Goal: Use online tool/utility: Use online tool/utility

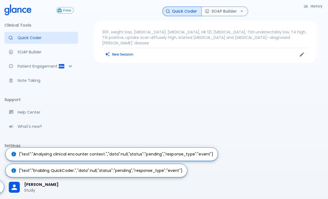
click at [280, 34] on p "30F, weight loss, palpitations, heat intolerance, HR 121, goiter, TSH undetecta…" at bounding box center [205, 37] width 206 height 16
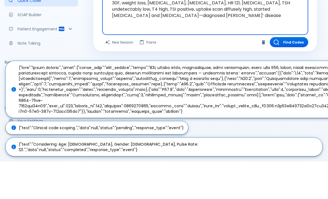
scroll to position [31, 0]
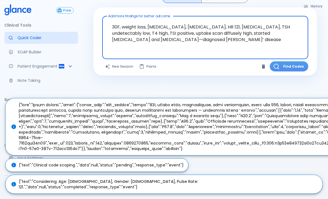
click at [291, 61] on button "Find Codes" at bounding box center [288, 66] width 38 height 10
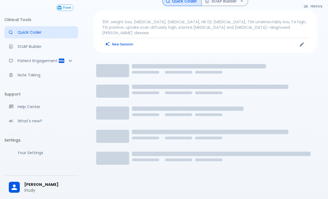
scroll to position [13, 0]
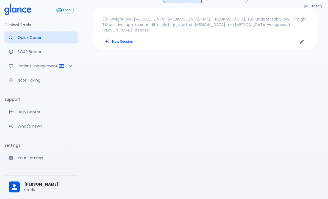
click at [32, 68] on p "Patient Engagement" at bounding box center [38, 66] width 41 height 5
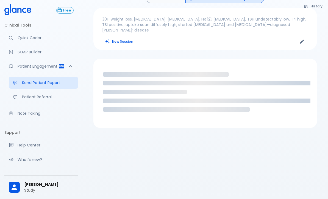
click at [26, 67] on p "Patient Engagement" at bounding box center [38, 66] width 41 height 5
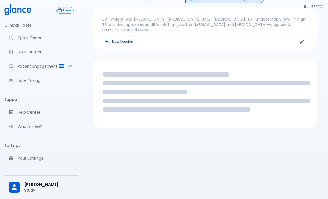
click at [24, 40] on p "Quick Coder" at bounding box center [46, 37] width 56 height 5
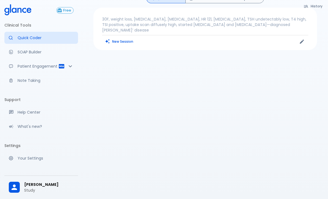
click at [279, 24] on p "30F, weight loss, palpitations, heat intolerance, HR 121, goiter, TSH undetecta…" at bounding box center [205, 24] width 206 height 16
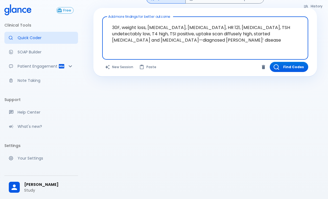
click at [297, 64] on button "Find Codes" at bounding box center [288, 67] width 38 height 10
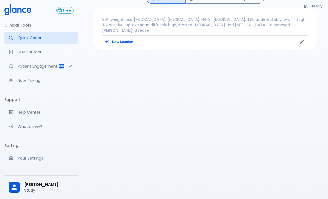
scroll to position [13, 0]
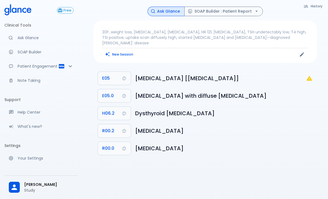
click at [26, 38] on p "Ask Glance" at bounding box center [46, 37] width 56 height 5
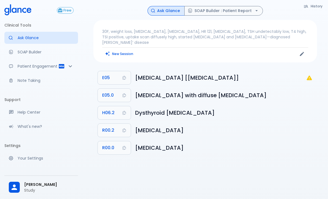
click at [219, 34] on p "30F, weight loss, palpitations, heat intolerance, HR 121, goiter, TSH undetecta…" at bounding box center [205, 37] width 206 height 16
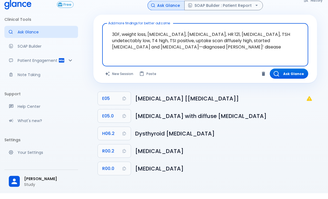
click at [241, 36] on textarea "30F, weight loss, palpitations, heat intolerance, HR 121, goiter, TSH undetecta…" at bounding box center [205, 47] width 198 height 30
click at [238, 38] on textarea "30F, weight loss, palpitations, heat intolerance, HR 121, goiter, TSH undetecta…" at bounding box center [205, 47] width 198 height 30
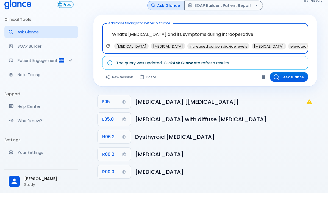
type textarea "What’s malignant hyperthermia and its symptoms during intraoperative ?"
click at [292, 78] on button "Ask Glance" at bounding box center [288, 83] width 38 height 10
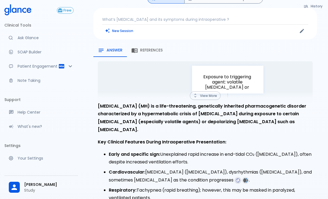
scroll to position [12, 0]
click at [207, 96] on button "View More" at bounding box center [205, 96] width 31 height 9
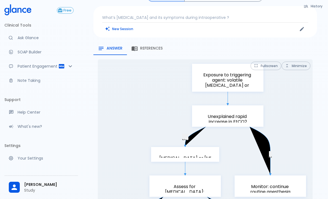
scroll to position [15, 0]
click at [264, 61] on button "Fullscreen" at bounding box center [265, 65] width 31 height 9
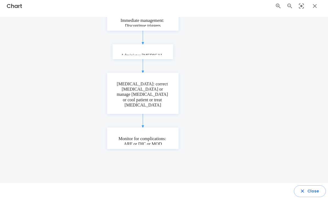
scroll to position [280, 0]
click at [305, 194] on icon "button" at bounding box center [301, 191] width 5 height 5
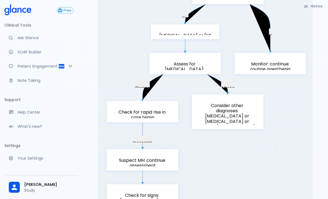
scroll to position [0, 0]
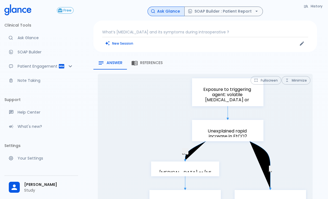
click at [31, 57] on link "SOAP Builder" at bounding box center [41, 52] width 74 height 12
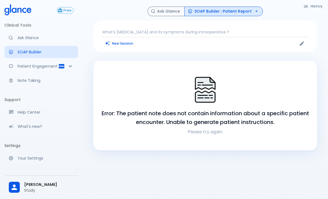
click at [241, 34] on p "What’s malignant hyperthermia and its symptoms during intraoperative ?" at bounding box center [205, 31] width 206 height 5
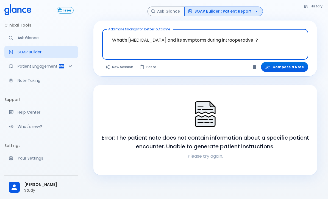
click at [235, 41] on textarea "What’s malignant hyperthermia and its symptoms during intraoperative ?" at bounding box center [205, 40] width 198 height 17
click at [124, 69] on button "New Session" at bounding box center [119, 67] width 34 height 10
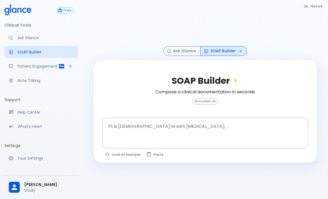
click at [122, 155] on button "Load an Example" at bounding box center [122, 155] width 41 height 8
type textarea "62M, HTN, acute tearing chest pain to back, BP 170/95, asymmetric pulses, CT an…"
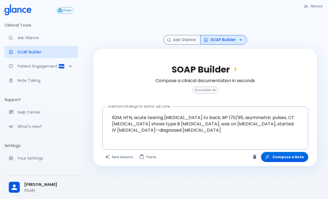
scroll to position [13, 0]
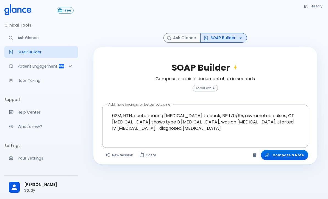
click at [289, 160] on button "Compose a Note" at bounding box center [284, 155] width 47 height 10
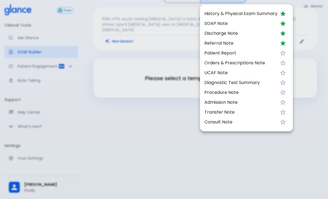
click at [242, 18] on li "History & Physical Exam Summary" at bounding box center [246, 14] width 93 height 10
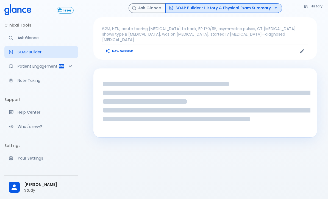
scroll to position [0, 0]
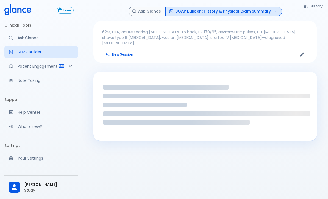
click at [218, 36] on p "62M, HTN, acute tearing chest pain to back, BP 170/95, asymmetric pulses, CT an…" at bounding box center [205, 37] width 206 height 16
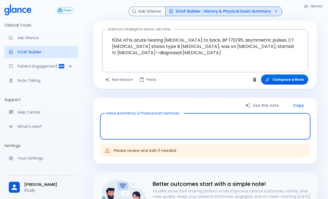
type textarea "Chief Complaint: Acute tearing chest pain radiating to the back. History of Pre…"
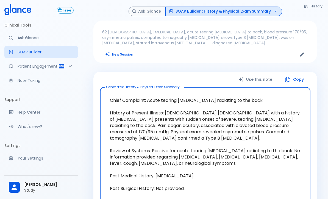
click at [258, 15] on button "SOAP Builder : History & Physical Exam Summary" at bounding box center [223, 12] width 117 height 10
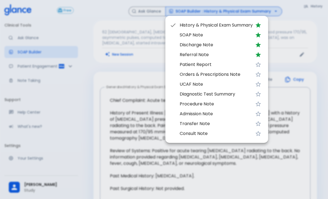
click at [128, 86] on div at bounding box center [164, 99] width 328 height 199
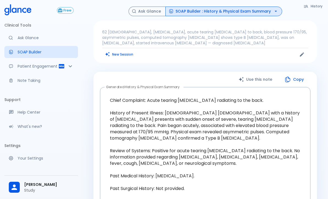
click at [52, 69] on div "Patient Engagement" at bounding box center [41, 66] width 74 height 12
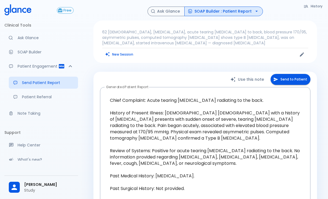
scroll to position [10, 0]
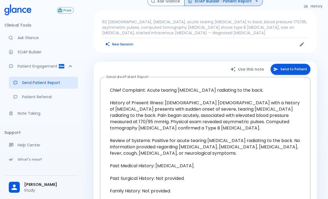
click at [297, 69] on button "Send to Patient" at bounding box center [290, 69] width 40 height 11
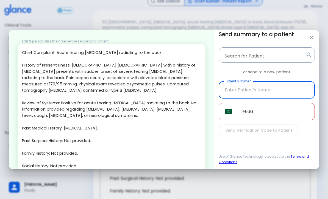
click at [309, 36] on button "button" at bounding box center [311, 37] width 11 height 11
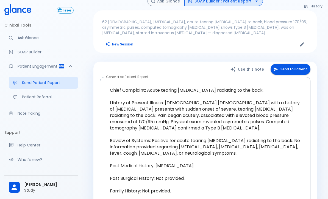
click at [309, 36] on div "62 male, hypertension, acute tearing chest pain to back, blood pressure 170/95,…" at bounding box center [204, 31] width 223 height 43
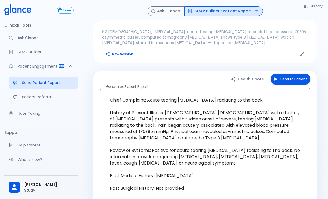
scroll to position [0, 0]
click at [51, 81] on p "Send Patient Report" at bounding box center [48, 82] width 52 height 5
click at [232, 16] on button "SOAP Builder : Patient Report" at bounding box center [223, 12] width 78 height 10
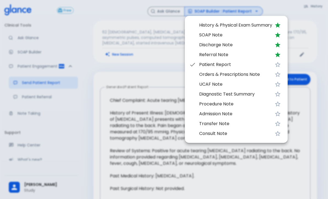
click at [228, 61] on span "Patient Report" at bounding box center [235, 64] width 73 height 7
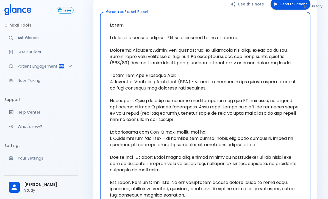
scroll to position [67, 0]
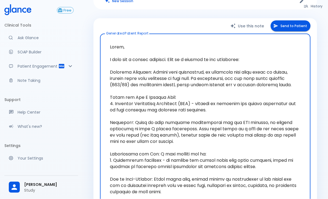
click at [289, 24] on button "Send to Patient" at bounding box center [290, 26] width 40 height 11
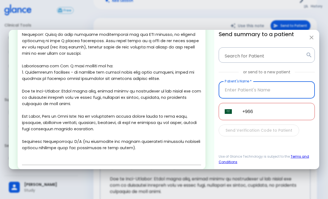
scroll to position [102, 0]
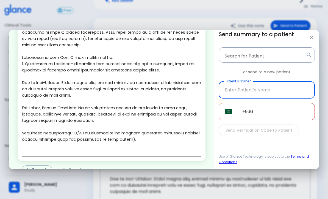
click at [38, 166] on button "Translate" at bounding box center [37, 170] width 30 height 9
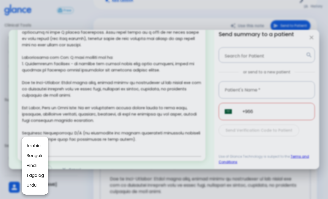
click at [155, 183] on div at bounding box center [164, 99] width 328 height 199
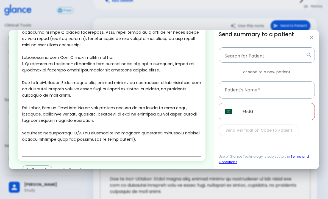
click at [309, 34] on icon "button" at bounding box center [311, 37] width 7 height 7
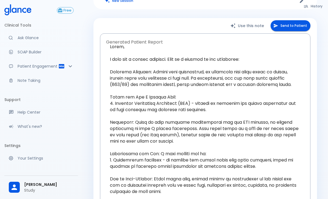
click at [30, 67] on p "Patient Engagement" at bounding box center [38, 66] width 41 height 5
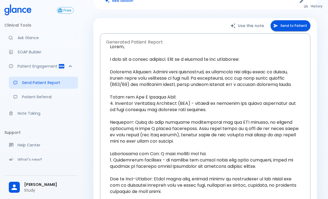
click at [31, 67] on p "Patient Engagement" at bounding box center [38, 66] width 41 height 5
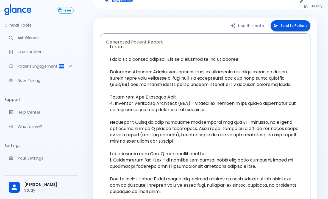
scroll to position [0, 0]
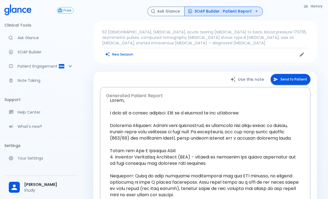
click at [29, 40] on p "Ask Glance" at bounding box center [46, 37] width 56 height 5
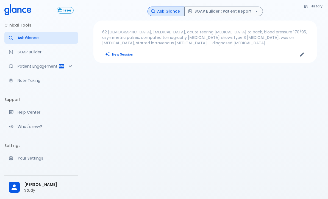
click at [248, 41] on p "62 male, hypertension, acute tearing chest pain to back, blood pressure 170/95,…" at bounding box center [205, 37] width 206 height 16
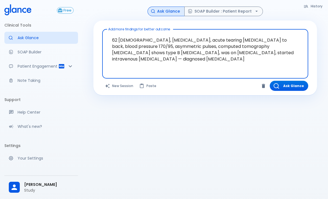
click at [251, 47] on textarea "62 male, hypertension, acute tearing chest pain to back, blood pressure 170/95,…" at bounding box center [205, 50] width 198 height 36
click at [249, 52] on textarea "62 male, hypertension, acute tearing chest pain to back, blood pressure 170/95,…" at bounding box center [205, 50] width 198 height 36
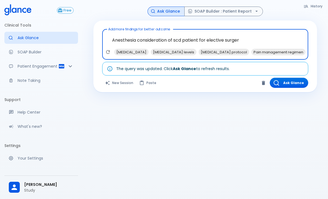
type textarea "Anesthesia consideration of scd patient for elective surgery"
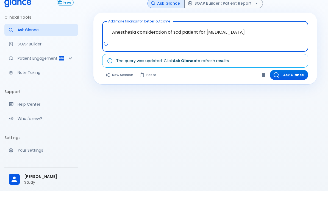
click at [295, 78] on button "Ask Glance" at bounding box center [288, 83] width 38 height 10
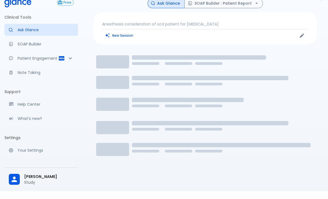
scroll to position [8, 0]
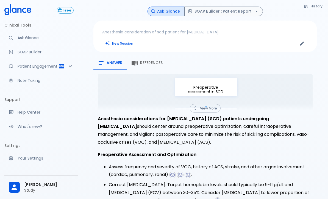
click at [158, 61] on span "References" at bounding box center [151, 63] width 22 height 5
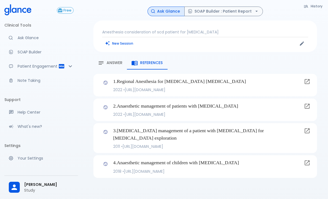
click at [114, 59] on button "Answer" at bounding box center [109, 63] width 33 height 13
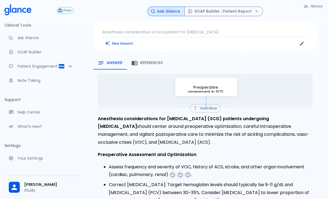
click at [210, 107] on button "View More" at bounding box center [205, 108] width 31 height 9
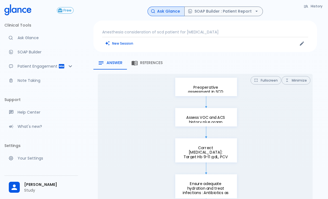
scroll to position [12, 0]
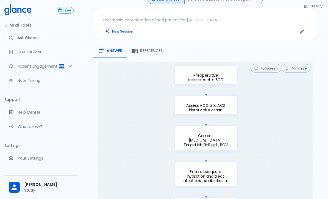
click at [268, 67] on button "Fullscreen" at bounding box center [265, 68] width 31 height 9
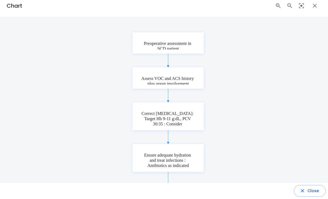
scroll to position [5, 0]
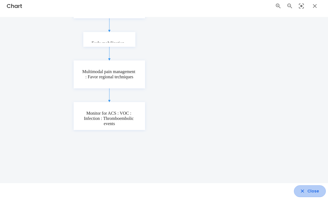
click at [304, 195] on button "Close" at bounding box center [310, 192] width 32 height 12
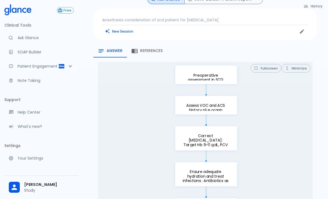
scroll to position [0, 0]
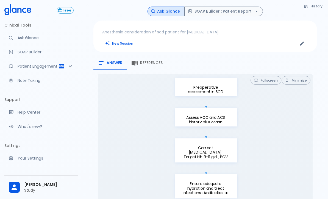
click at [36, 47] on link "SOAP Builder" at bounding box center [41, 52] width 74 height 12
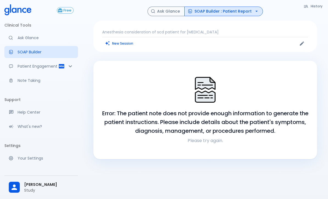
click at [224, 32] on p "Anesthesia consideration of scd patient for elective surgery" at bounding box center [205, 31] width 206 height 5
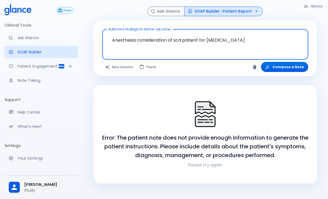
click at [118, 63] on button "New Session" at bounding box center [119, 67] width 34 height 10
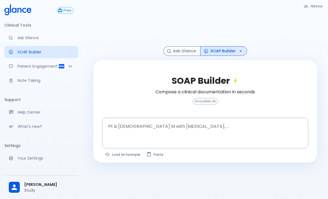
click at [120, 149] on div "x Pt is 35 yo M with chest pain, ..." at bounding box center [205, 133] width 206 height 31
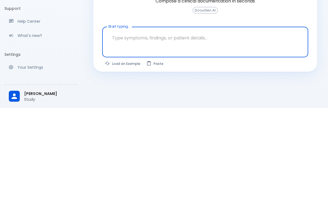
click at [116, 151] on button "Load an Example" at bounding box center [122, 155] width 41 height 8
type textarea "45F with DM2, right foot ulcer, fever, WBC 14K, ESR 80, wound purulent, XR neg …"
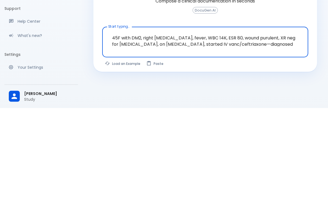
scroll to position [31, 0]
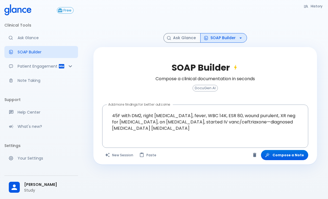
click at [287, 150] on button "Compose a Note" at bounding box center [284, 155] width 47 height 10
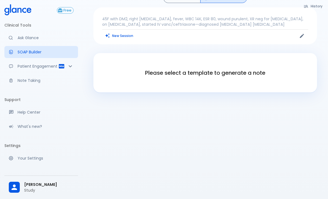
scroll to position [0, 0]
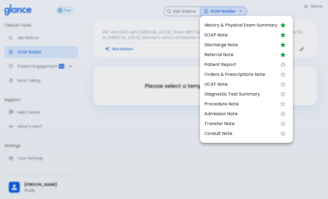
click at [243, 58] on li "Referral Note" at bounding box center [246, 55] width 93 height 10
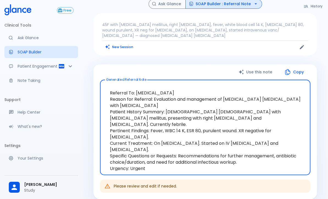
scroll to position [15, 0]
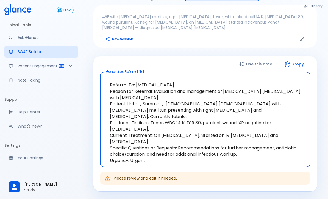
click at [296, 59] on button "Copy" at bounding box center [294, 64] width 32 height 11
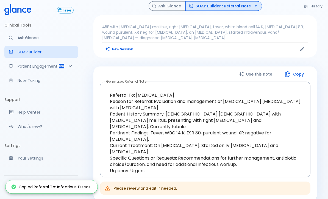
scroll to position [4, 0]
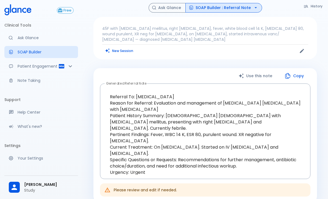
click at [168, 166] on textarea "Referral To: Infectious Disease Reason for Referral: Evaluation and management …" at bounding box center [205, 131] width 202 height 87
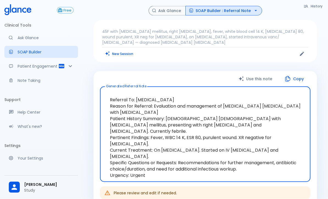
scroll to position [0, 0]
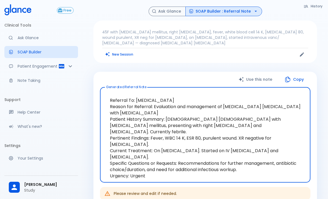
click at [52, 63] on div "Patient Engagement" at bounding box center [41, 66] width 74 height 12
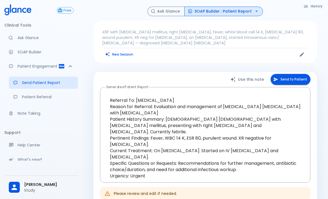
click at [49, 78] on link "Send Patient Report" at bounding box center [43, 83] width 69 height 12
click at [238, 9] on button "SOAP Builder : Patient Report" at bounding box center [223, 12] width 78 height 10
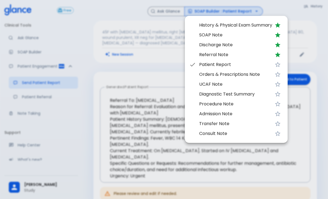
click at [212, 63] on span "Patient Report" at bounding box center [235, 64] width 73 height 7
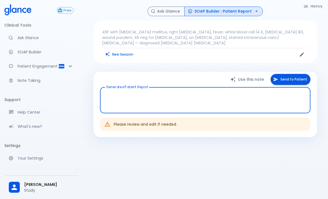
type textarea "Hello, I wish you a speedy recovery. This is a summary of the encounter: Clinic…"
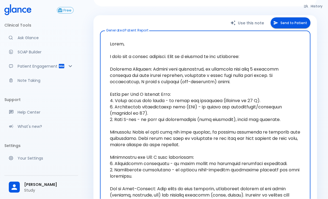
scroll to position [57, 0]
click at [297, 19] on button "Send to Patient" at bounding box center [290, 22] width 40 height 11
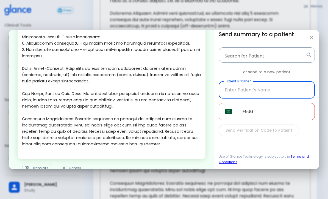
scroll to position [129, 0]
click at [33, 169] on button "Translate" at bounding box center [37, 169] width 30 height 9
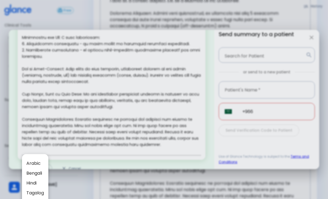
click at [147, 64] on div at bounding box center [164, 99] width 328 height 199
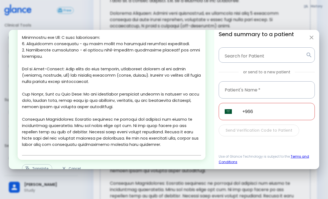
click at [316, 39] on button "button" at bounding box center [311, 37] width 11 height 11
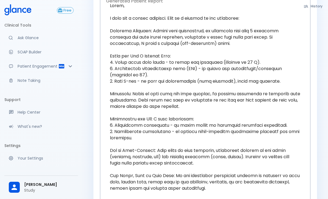
scroll to position [0, 0]
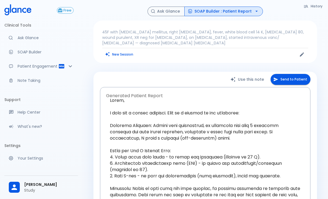
click at [174, 11] on button "Ask Glance" at bounding box center [165, 12] width 37 height 10
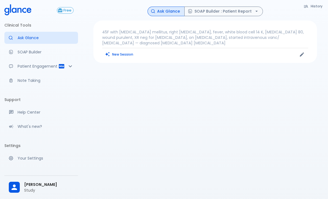
click at [232, 9] on button "SOAP Builder : Patient Report" at bounding box center [223, 12] width 78 height 10
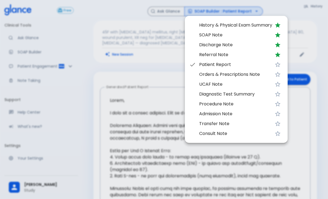
click at [142, 80] on div at bounding box center [164, 99] width 328 height 199
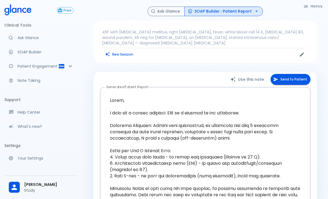
click at [30, 78] on p "Note Taking" at bounding box center [46, 80] width 56 height 5
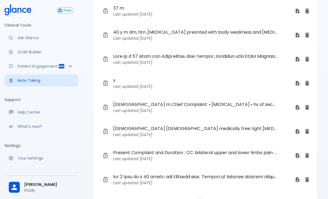
scroll to position [95, 0]
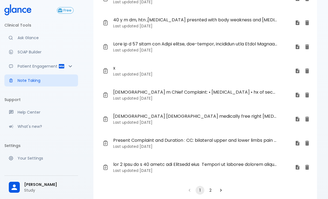
click at [208, 191] on button "2" at bounding box center [210, 190] width 9 height 9
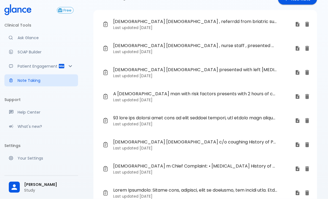
scroll to position [0, 0]
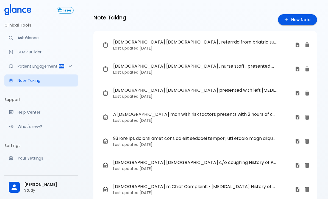
click at [220, 117] on span "A [DEMOGRAPHIC_DATA] man with risk factors presents with 2 hours of central [ME…" at bounding box center [195, 114] width 164 height 7
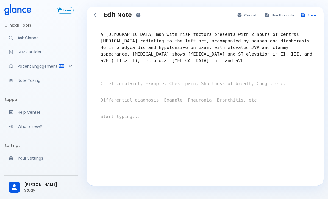
click at [97, 15] on icon "Back to notes" at bounding box center [94, 14] width 5 height 5
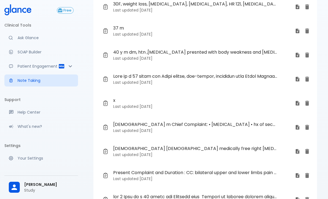
scroll to position [72, 0]
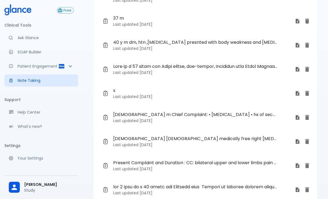
click at [199, 120] on p "Last updated [DATE]" at bounding box center [201, 120] width 177 height 5
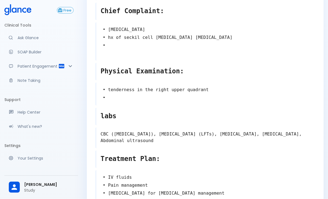
scroll to position [42, 0]
click at [126, 96] on textarea "• tenderness in the right upper quadrant •" at bounding box center [205, 94] width 218 height 20
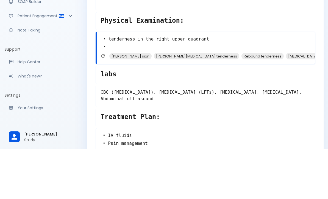
click at [104, 84] on textarea "• tenderness in the right upper quadrant •" at bounding box center [206, 94] width 218 height 20
click at [103, 103] on button "Refresh suggestions" at bounding box center [103, 107] width 8 height 8
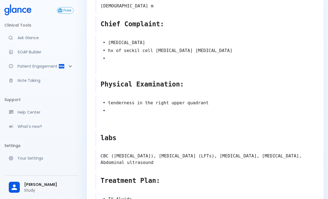
scroll to position [0, 0]
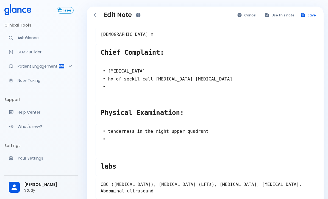
click at [279, 17] on button "Use this note" at bounding box center [279, 15] width 36 height 8
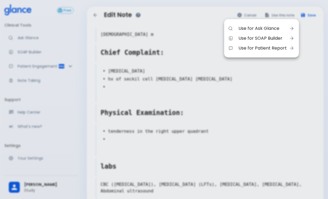
click at [275, 36] on span "Use for SOAP Builder" at bounding box center [262, 38] width 48 height 7
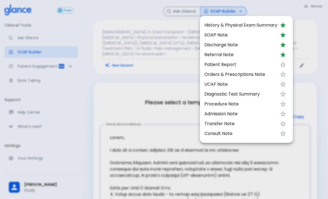
click at [224, 81] on li "UCAF Note" at bounding box center [246, 85] width 93 height 10
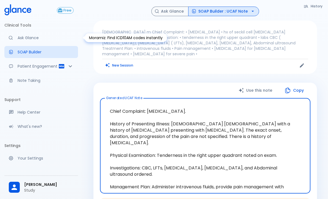
click at [173, 12] on button "Ask Glance" at bounding box center [169, 12] width 37 height 10
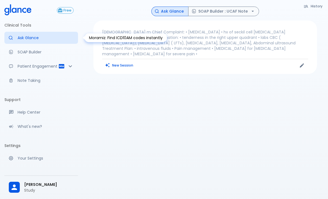
click at [285, 40] on p "[DEMOGRAPHIC_DATA] m Chief Complaint: • [MEDICAL_DATA] • hx of seckil cell [MED…" at bounding box center [205, 42] width 206 height 27
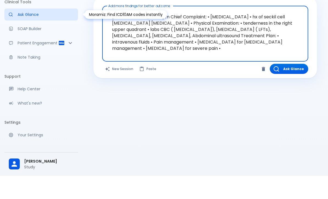
click at [290, 87] on button "Ask Glance" at bounding box center [288, 92] width 38 height 10
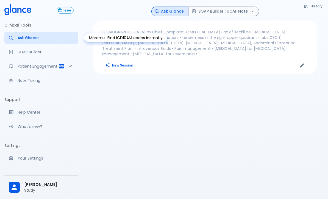
click at [31, 41] on link "Ask Glance" at bounding box center [41, 38] width 74 height 12
click at [117, 32] on p "[DEMOGRAPHIC_DATA] m Chief Complaint: • [MEDICAL_DATA] • hx of seckil cell [MED…" at bounding box center [205, 42] width 206 height 27
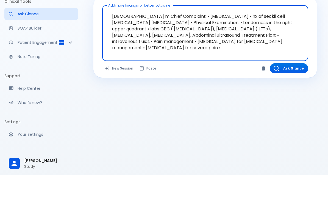
click at [277, 90] on icon "button" at bounding box center [275, 92] width 5 height 5
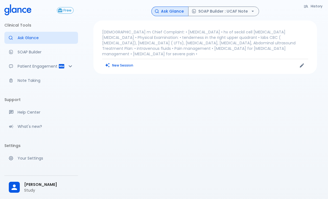
click at [122, 47] on p "23 yo m Chief Complaint: • acute abdominal pain • hx of seckil cell anemia sick…" at bounding box center [205, 42] width 206 height 27
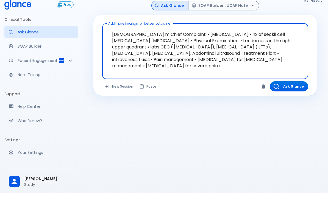
click at [263, 60] on textarea "23 yo m Chief Complaint: • acute abdominal pain • hx of seckil cell anemia sick…" at bounding box center [205, 53] width 198 height 43
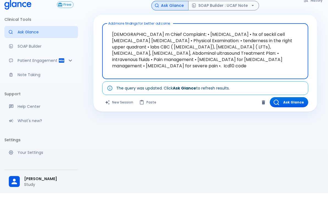
type textarea "[DEMOGRAPHIC_DATA] m Chief Complaint: • [MEDICAL_DATA] • hx of seckil cell [MED…"
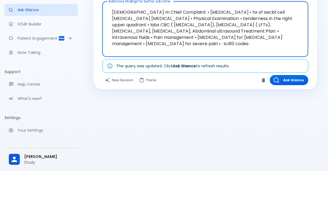
click at [285, 103] on button "Ask Glance" at bounding box center [288, 108] width 38 height 10
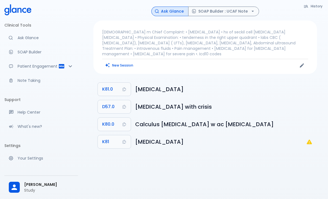
click at [258, 40] on p "[DEMOGRAPHIC_DATA] m Chief Complaint: • [MEDICAL_DATA] • hx of seckil cell [MED…" at bounding box center [205, 42] width 206 height 27
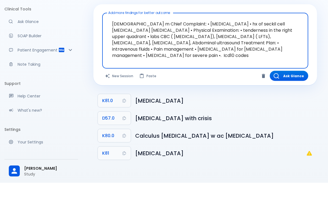
click at [267, 37] on textarea "23 yo m Chief Complaint: • acute abdominal pain • hx of seckil cell anemia sick…" at bounding box center [205, 53] width 198 height 43
click at [266, 37] on textarea "23 yo m Chief Complaint: • acute abdominal pain • hx of seckil cell anemia sick…" at bounding box center [205, 53] width 198 height 43
click at [267, 35] on textarea "23 yo m Chief Complaint: • acute abdominal pain • hx of seckil cell anemia sick…" at bounding box center [205, 53] width 198 height 43
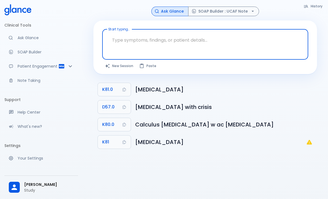
click at [228, 48] on textarea "Start typing..." at bounding box center [205, 40] width 198 height 17
click at [172, 37] on textarea "Start typing..." at bounding box center [205, 40] width 198 height 17
paste textarea "A [DEMOGRAPHIC_DATA] man presents with a swollen, tender knee following a traum…"
type textarea "A [DEMOGRAPHIC_DATA] man presents with a swollen, tender knee following a traum…"
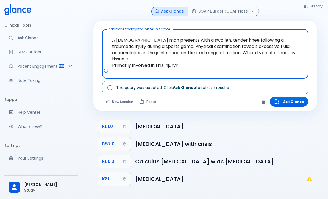
click at [294, 104] on button "Ask Glance" at bounding box center [288, 102] width 38 height 10
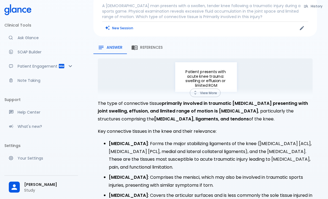
scroll to position [25, 0]
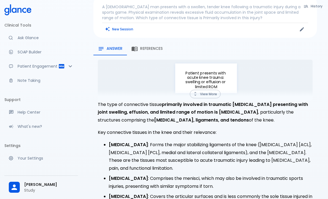
click at [199, 95] on button "View More" at bounding box center [205, 94] width 31 height 9
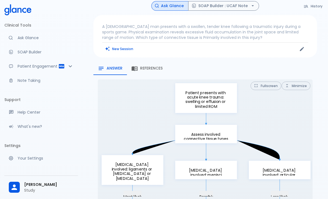
scroll to position [5, 0]
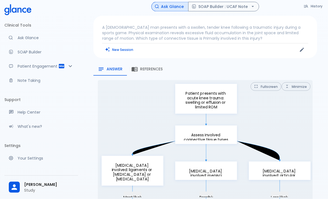
click at [241, 40] on p "A [DEMOGRAPHIC_DATA] man presents with a swollen, tender knee following a traum…" at bounding box center [205, 33] width 206 height 16
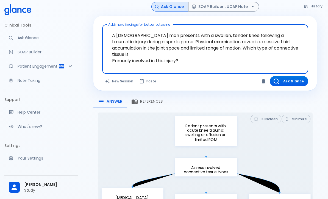
click at [168, 56] on textarea "A [DEMOGRAPHIC_DATA] man presents with a swollen, tender knee following a traum…" at bounding box center [205, 45] width 198 height 36
click at [163, 58] on textarea "A [DEMOGRAPHIC_DATA] man presents with a swollen, tender knee following a traum…" at bounding box center [205, 45] width 198 height 36
type textarea "A 45-year-old man presents with a swollen, tender knee following a traumatic in…"
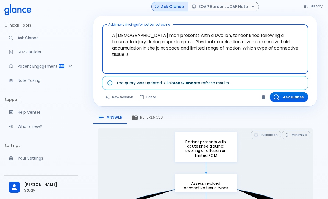
scroll to position [0, 0]
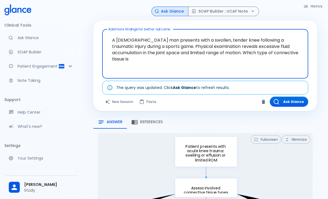
click at [219, 11] on button "SOAP Builder : UCAF Note" at bounding box center [223, 12] width 71 height 10
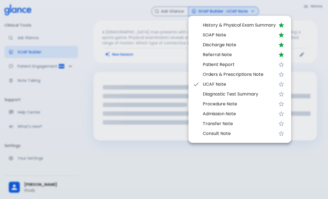
click at [226, 26] on span "History & Physical Exam Summary" at bounding box center [238, 25] width 73 height 7
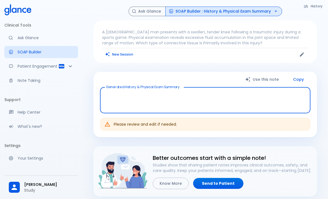
type textarea "Chief Complaint: Swollen, tender knee after traumatic injury during sports game…"
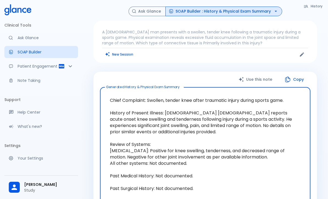
click at [252, 13] on button "SOAP Builder : History & Physical Exam Summary" at bounding box center [223, 12] width 117 height 10
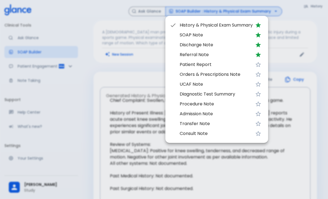
click at [190, 37] on span "SOAP Note" at bounding box center [215, 35] width 73 height 7
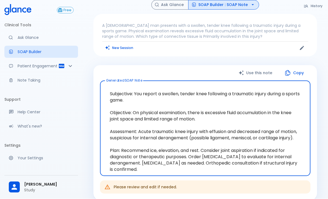
scroll to position [7, 0]
click at [229, 9] on button "SOAP Builder : SOAP Note" at bounding box center [223, 5] width 71 height 10
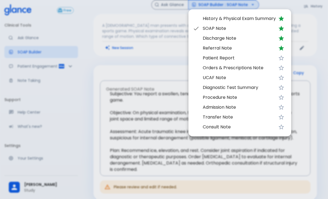
click at [134, 70] on div at bounding box center [164, 99] width 328 height 199
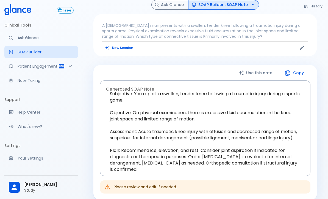
click at [172, 7] on button "Ask Glance" at bounding box center [169, 5] width 37 height 10
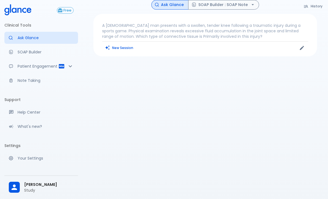
click at [237, 35] on p "A [DEMOGRAPHIC_DATA] man presents with a swollen, tender knee following a traum…" at bounding box center [205, 31] width 206 height 16
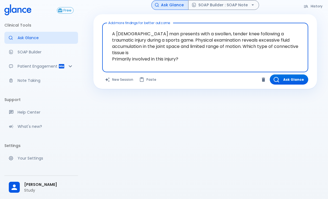
click at [290, 78] on button "Ask Glance" at bounding box center [288, 80] width 38 height 10
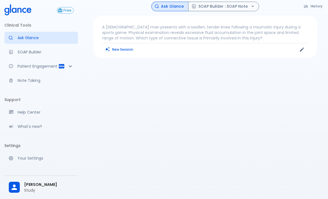
scroll to position [5, 0]
click at [272, 35] on p "A [DEMOGRAPHIC_DATA] man presents with a swollen, tender knee following a traum…" at bounding box center [205, 33] width 206 height 16
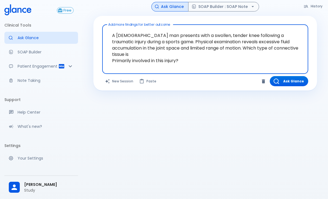
click at [291, 80] on button "Ask Glance" at bounding box center [288, 81] width 38 height 10
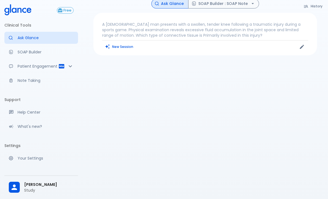
scroll to position [0, 0]
